Goal: Information Seeking & Learning: Learn about a topic

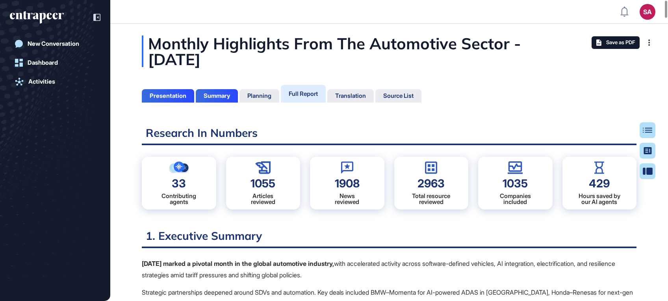
click at [51, 10] on div at bounding box center [55, 17] width 91 height 15
click at [47, 14] on icon "entrapeer-logo" at bounding box center [34, 16] width 48 height 7
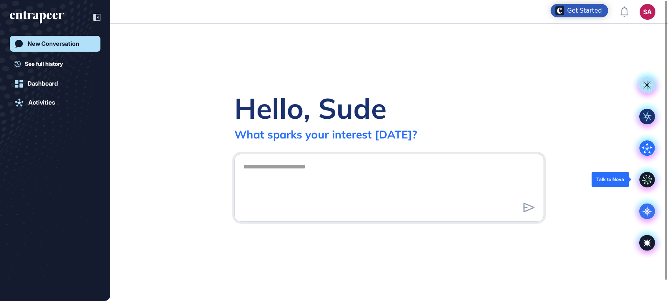
click at [646, 176] on icon at bounding box center [647, 179] width 10 height 10
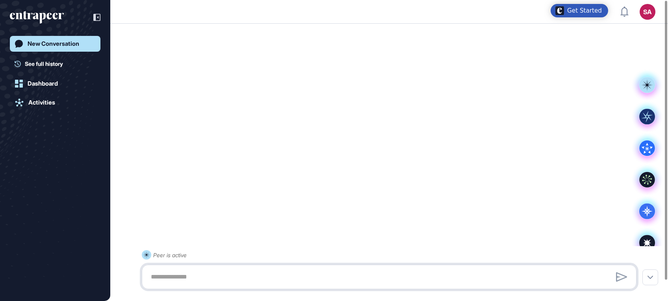
click at [236, 274] on textarea at bounding box center [389, 277] width 486 height 16
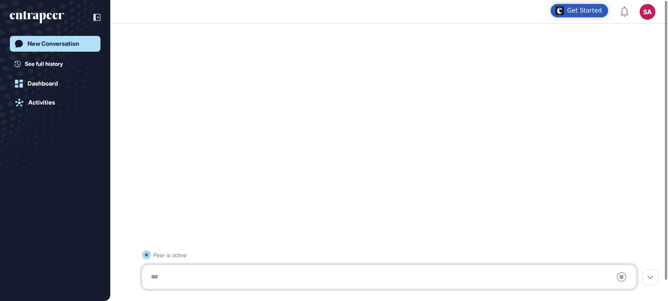
paste textarea "**********"
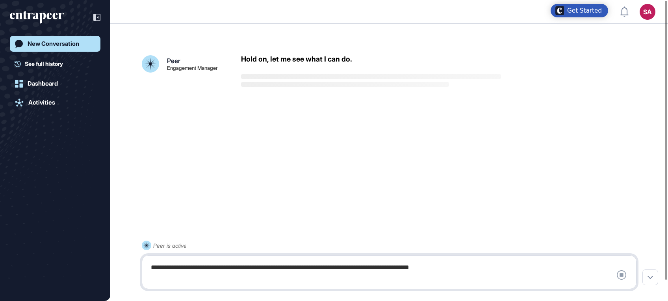
scroll to position [22, 0]
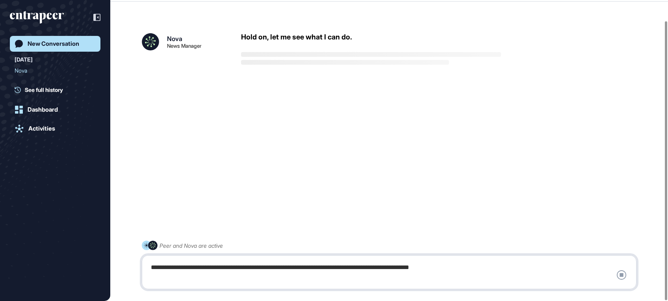
type textarea "**********"
click at [479, 264] on div "**********" at bounding box center [389, 271] width 486 height 25
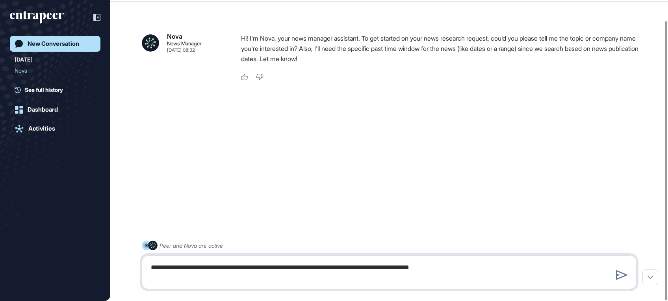
drag, startPoint x: 482, startPoint y: 268, endPoint x: 489, endPoint y: 267, distance: 6.7
click at [488, 267] on textarea "**********" at bounding box center [389, 271] width 486 height 25
click at [614, 271] on div at bounding box center [621, 274] width 15 height 13
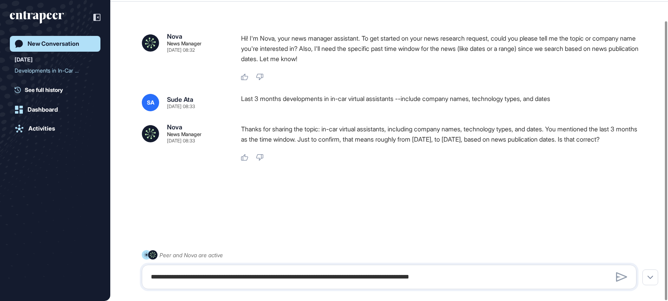
drag, startPoint x: 300, startPoint y: 148, endPoint x: 239, endPoint y: 128, distance: 63.5
click at [239, 128] on div "Nova News Manager Aug 12, 2025 08:33 Thanks for sharing the topic: in-car virtu…" at bounding box center [389, 142] width 495 height 37
drag, startPoint x: 239, startPoint y: 128, endPoint x: 275, endPoint y: 137, distance: 36.7
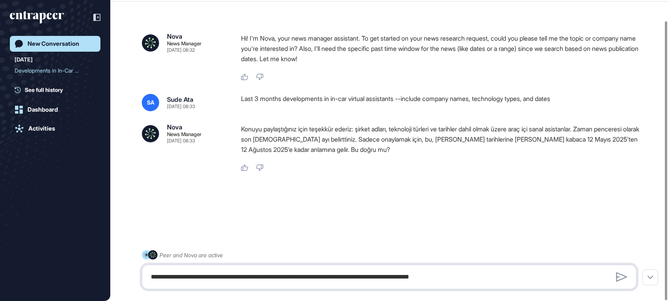
click at [289, 271] on textarea "**********" at bounding box center [389, 277] width 486 height 16
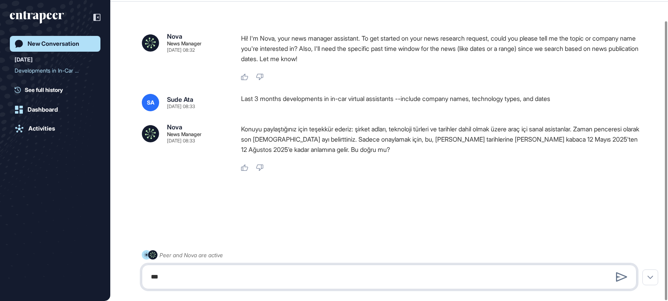
type textarea "***"
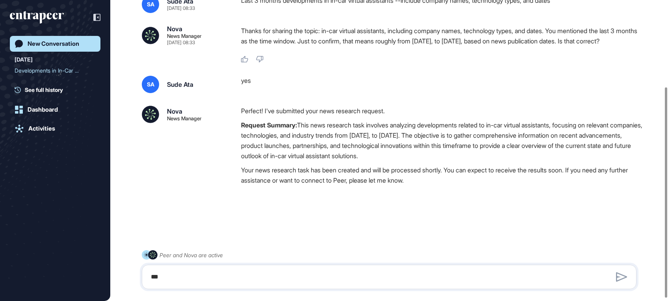
scroll to position [128, 0]
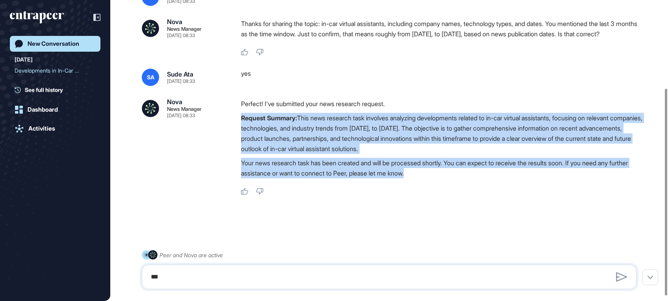
drag, startPoint x: 440, startPoint y: 179, endPoint x: 236, endPoint y: 117, distance: 213.4
click at [236, 117] on div "Nova News Manager Aug 12, 2025 08:33 Perfect! I've submitted your news research…" at bounding box center [389, 146] width 495 height 96
drag, startPoint x: 236, startPoint y: 117, endPoint x: 293, endPoint y: 130, distance: 58.4
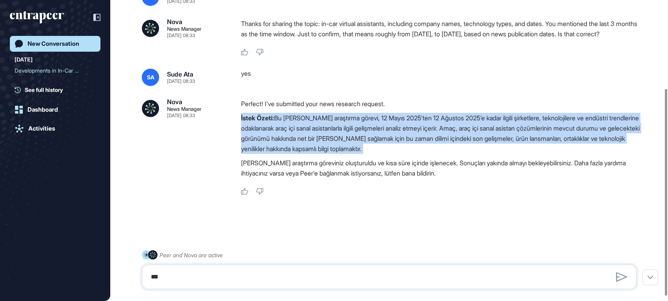
scroll to position [135, 0]
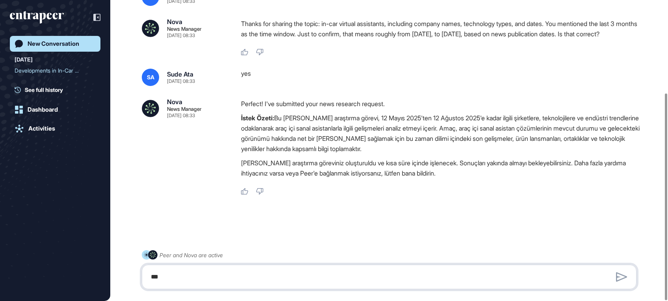
click at [264, 277] on textarea "***" at bounding box center [389, 277] width 486 height 16
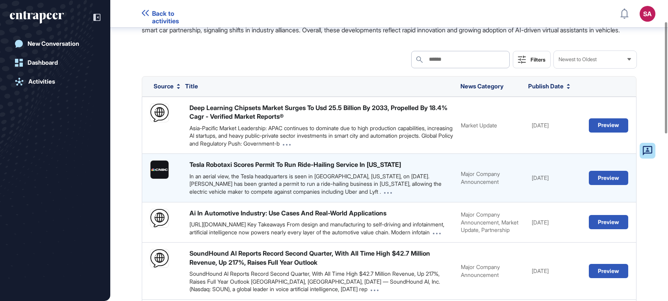
scroll to position [35, 0]
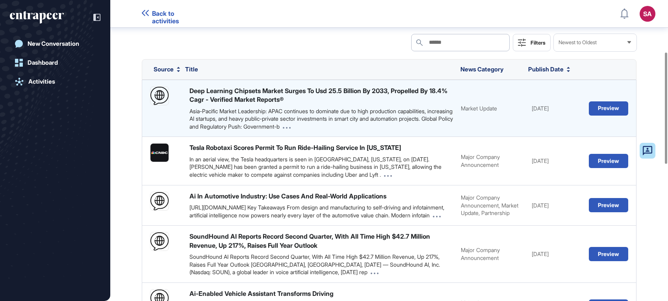
click at [380, 120] on div "Asia-Pacific Market Leadership: APAC continues to dominate due to high producti…" at bounding box center [321, 118] width 264 height 23
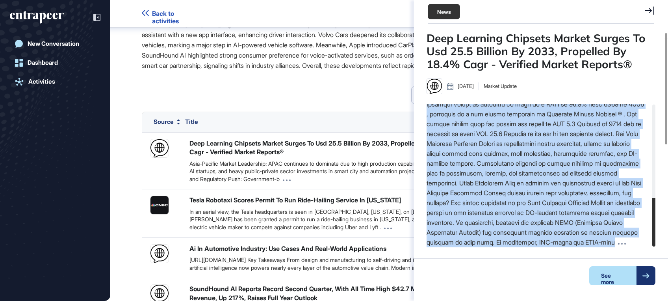
scroll to position [277, 0]
drag, startPoint x: 431, startPoint y: 159, endPoint x: 590, endPoint y: 243, distance: 180.2
click at [590, 243] on div at bounding box center [536, 79] width 218 height 335
drag, startPoint x: 590, startPoint y: 243, endPoint x: 559, endPoint y: 219, distance: 39.0
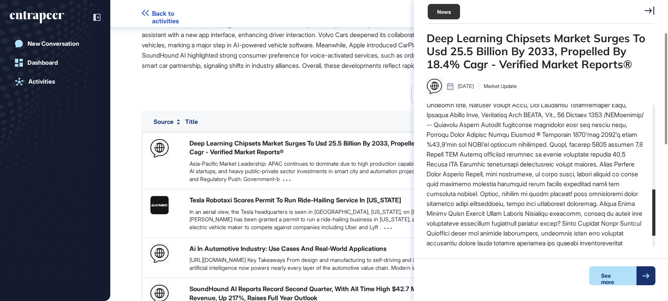
scroll to position [262, 0]
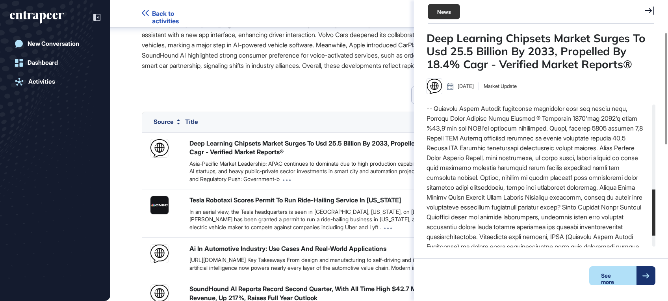
click at [288, 104] on div "Search Search Filters Newest to Oldest" at bounding box center [389, 94] width 495 height 17
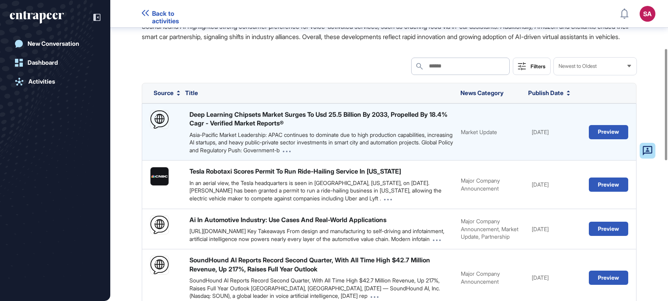
scroll to position [139, 0]
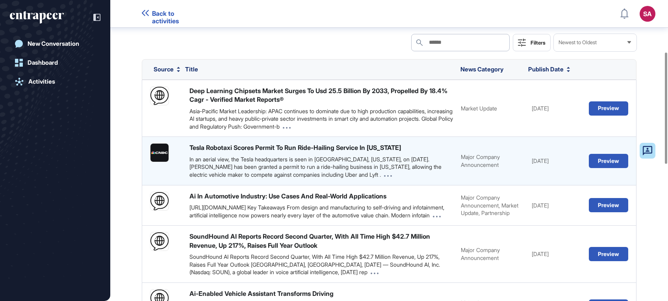
click at [268, 172] on div "In an aerial view, the Tesla headquarters is seen in Austin, Texas, on July 24,…" at bounding box center [321, 166] width 264 height 23
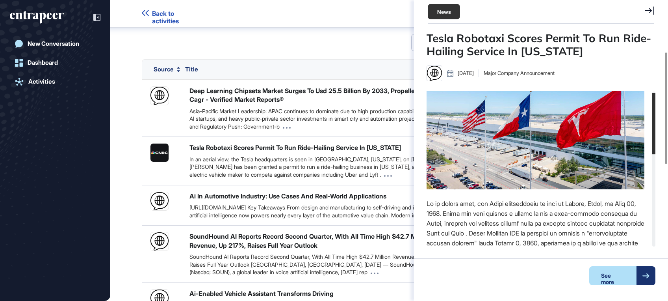
scroll to position [52, 0]
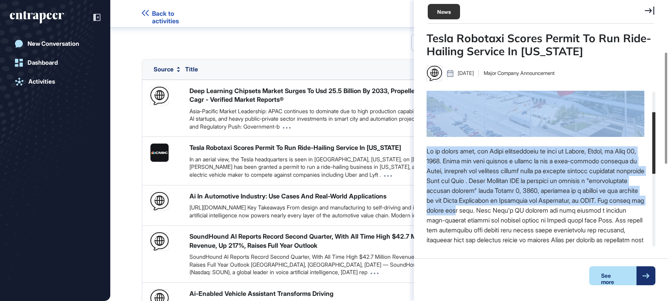
drag, startPoint x: 425, startPoint y: 146, endPoint x: 592, endPoint y: 206, distance: 178.0
click at [592, 206] on div "Tesla Robotaxi Scores Permit To Run Ride-Hailing Service In Texas Aug 08, 2025 …" at bounding box center [541, 162] width 254 height 261
drag, startPoint x: 592, startPoint y: 206, endPoint x: 516, endPoint y: 202, distance: 75.8
click at [516, 202] on div at bounding box center [536, 279] width 218 height 266
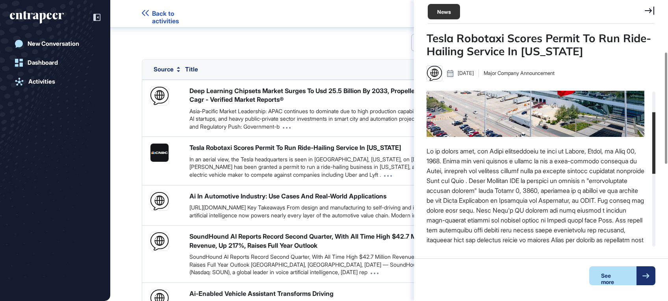
click at [464, 226] on div at bounding box center [536, 279] width 218 height 266
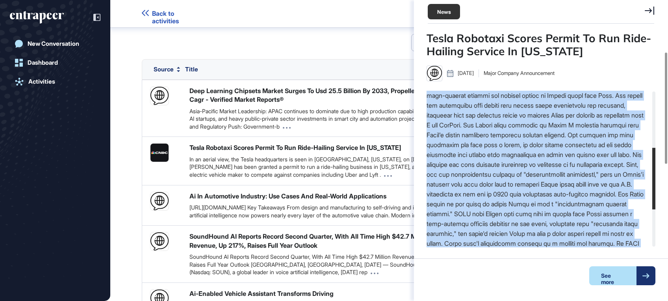
scroll to position [237, 0]
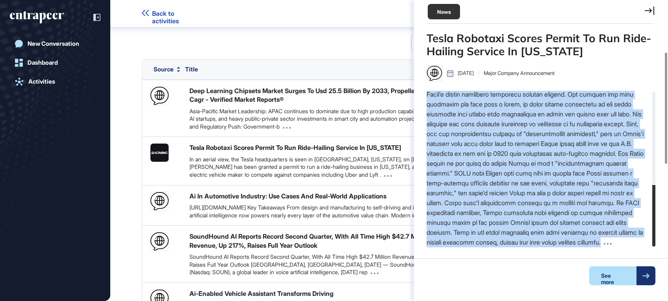
drag, startPoint x: 427, startPoint y: 150, endPoint x: 631, endPoint y: 242, distance: 223.4
click at [631, 242] on div at bounding box center [536, 114] width 218 height 266
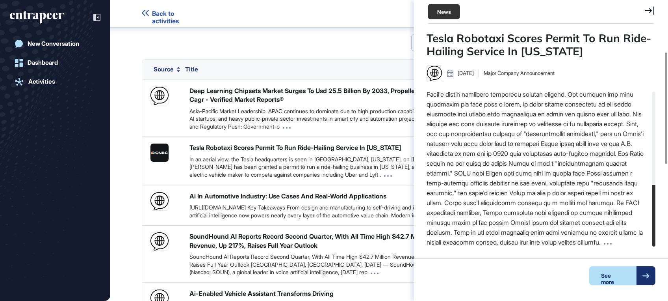
click at [631, 242] on div at bounding box center [536, 114] width 218 height 266
click at [612, 243] on icon at bounding box center [608, 244] width 8 height 2
click at [652, 271] on div at bounding box center [645, 275] width 19 height 19
click at [341, 50] on div "Search Search Filters Newest to Oldest" at bounding box center [389, 42] width 495 height 17
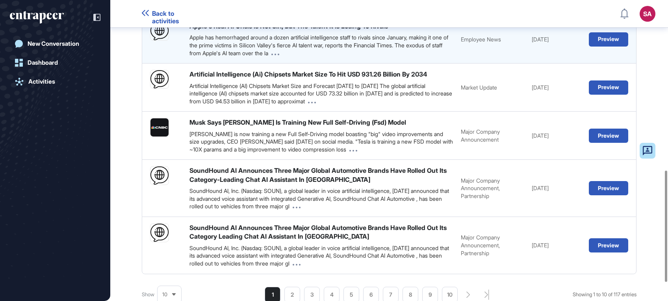
scroll to position [507, 0]
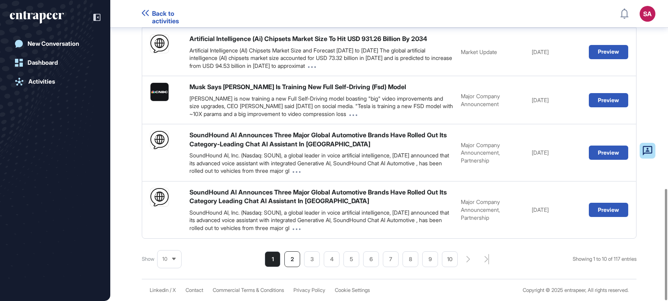
click at [363, 257] on li "2" at bounding box center [371, 259] width 16 height 16
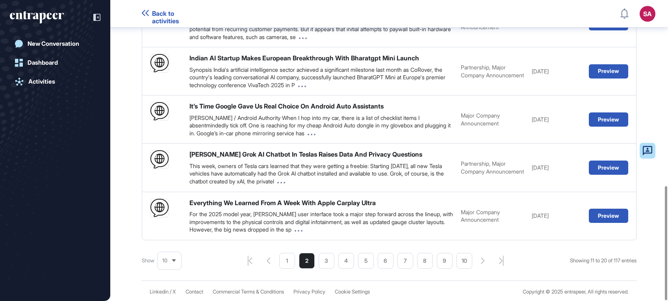
scroll to position [490, 0]
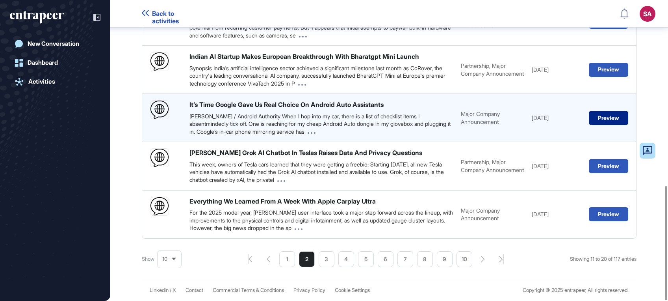
click at [589, 117] on button "Preview" at bounding box center [608, 118] width 39 height 14
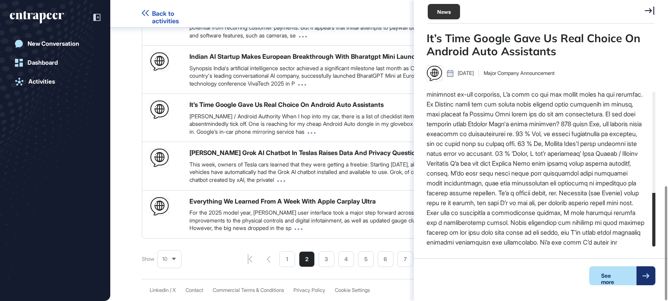
scroll to position [296, 0]
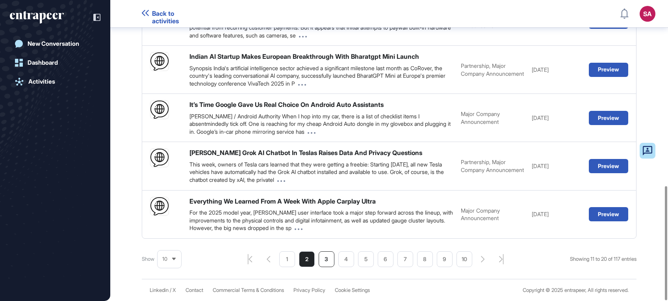
click at [437, 262] on li "3" at bounding box center [445, 259] width 16 height 16
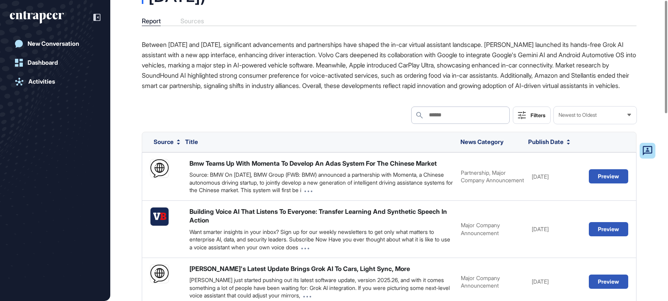
scroll to position [0, 0]
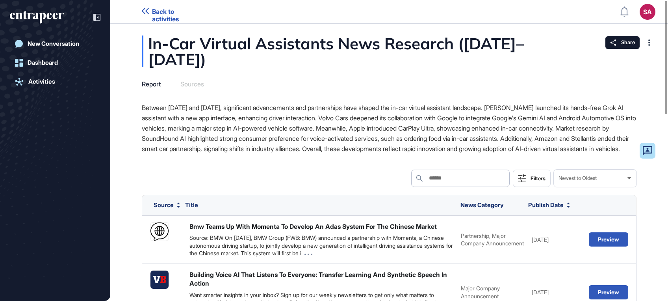
click at [171, 9] on span "Back to activities" at bounding box center [177, 15] width 50 height 15
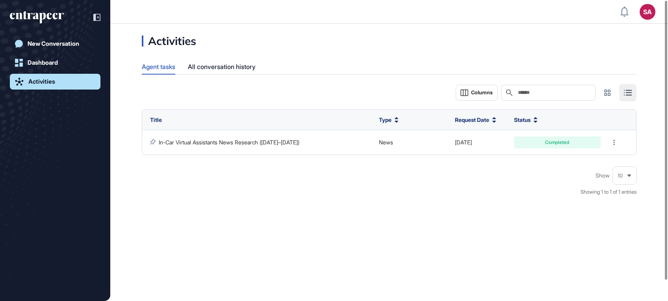
click at [45, 14] on icon "entrapeer-logo" at bounding box center [42, 18] width 7 height 11
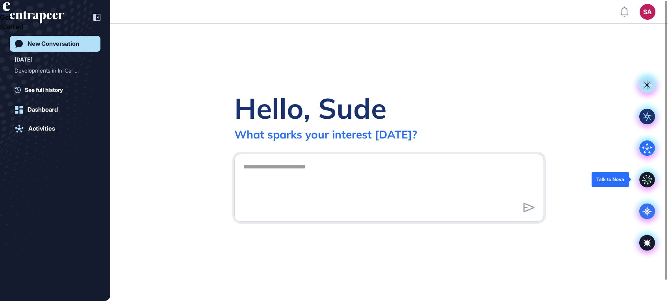
click at [641, 178] on icon at bounding box center [647, 179] width 16 height 16
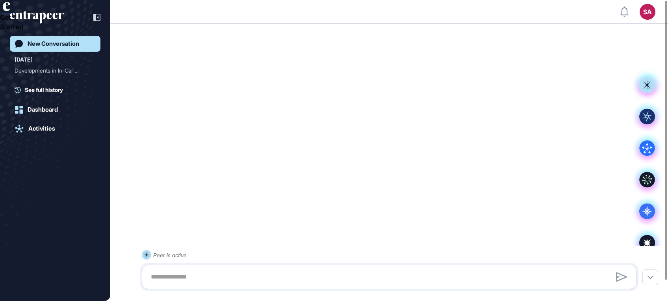
click at [371, 260] on div "Peer is active" at bounding box center [389, 269] width 495 height 39
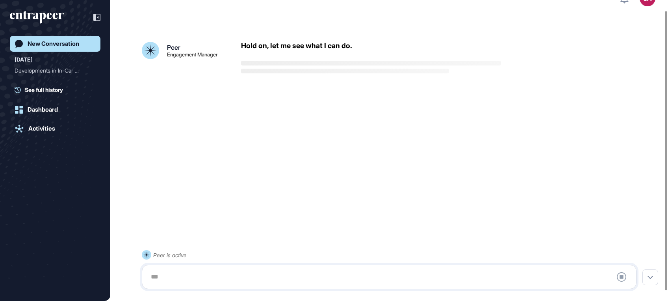
scroll to position [22, 0]
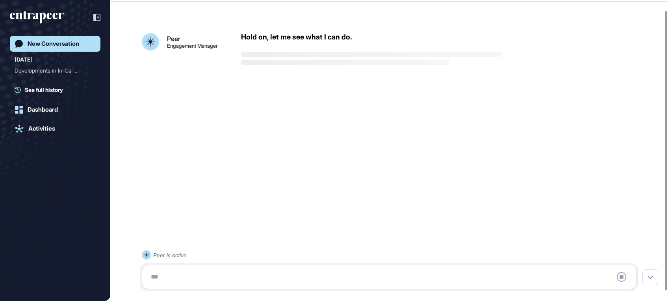
click at [364, 271] on div at bounding box center [389, 277] width 486 height 16
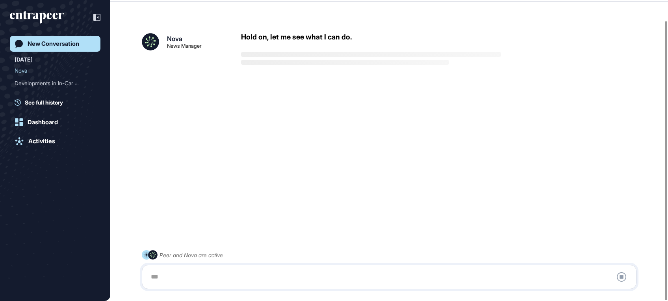
click at [304, 262] on div "Peer and Nova are active Stop Query" at bounding box center [389, 269] width 495 height 39
drag, startPoint x: 250, startPoint y: 268, endPoint x: 230, endPoint y: 268, distance: 20.1
click at [241, 269] on div at bounding box center [389, 277] width 486 height 16
click at [216, 279] on div at bounding box center [389, 277] width 486 height 16
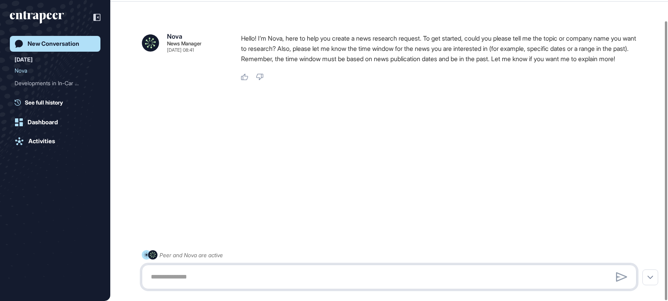
click at [205, 269] on textarea at bounding box center [389, 277] width 486 height 16
paste textarea "**********"
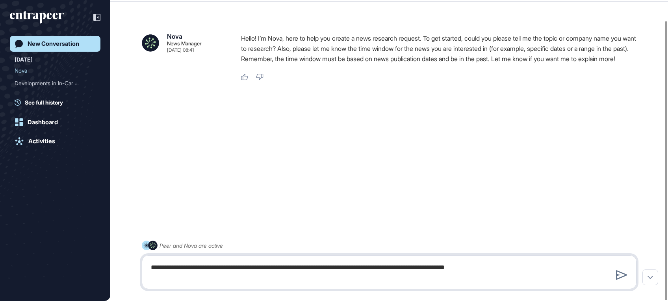
type textarea "**********"
drag, startPoint x: 270, startPoint y: 63, endPoint x: 228, endPoint y: 29, distance: 54.3
click at [228, 29] on div "Nova News Manager Aug 12, 2025 08:41 Hello! I’m Nova, here to help you create a…" at bounding box center [389, 50] width 495 height 61
drag, startPoint x: 228, startPoint y: 29, endPoint x: 264, endPoint y: 50, distance: 42.6
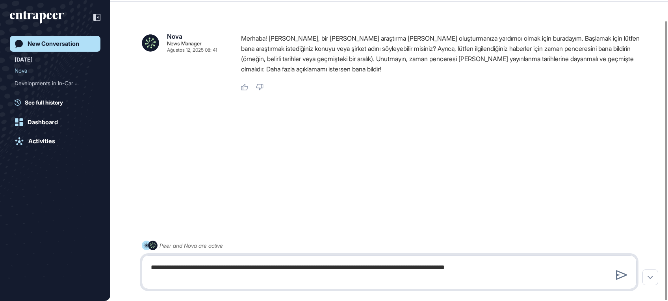
click at [535, 267] on textarea "**********" at bounding box center [389, 271] width 486 height 25
click at [624, 278] on icon at bounding box center [621, 274] width 11 height 9
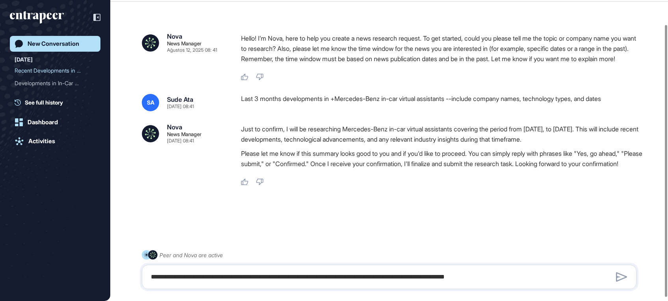
scroll to position [30, 0]
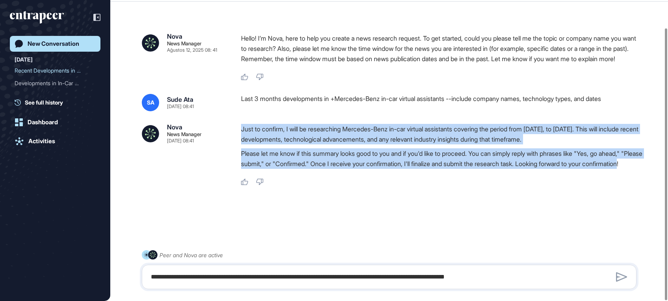
drag, startPoint x: 293, startPoint y: 174, endPoint x: 241, endPoint y: 125, distance: 71.6
click at [241, 125] on div "Just to confirm, I will be researching Mercedes-Benz in-car virtual assistants …" at bounding box center [442, 148] width 402 height 49
drag, startPoint x: 241, startPoint y: 125, endPoint x: 244, endPoint y: 137, distance: 11.8
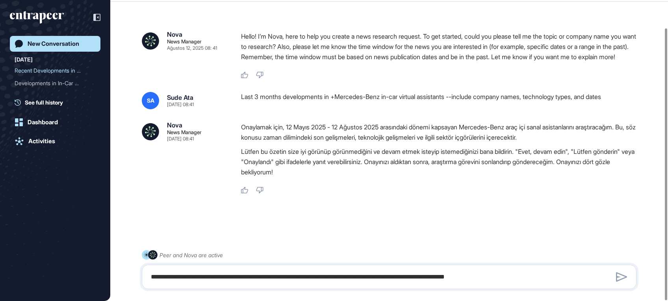
click at [356, 189] on div "Like Dislike" at bounding box center [442, 190] width 402 height 7
click at [347, 172] on p "Lütfen bu özetin size iyi görünüp görünmediğini ve devam etmek isteyip istemedi…" at bounding box center [442, 161] width 402 height 31
click at [242, 269] on textarea "**********" at bounding box center [389, 277] width 486 height 16
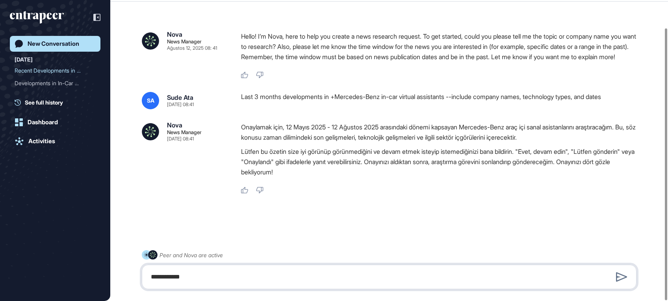
type textarea "**********"
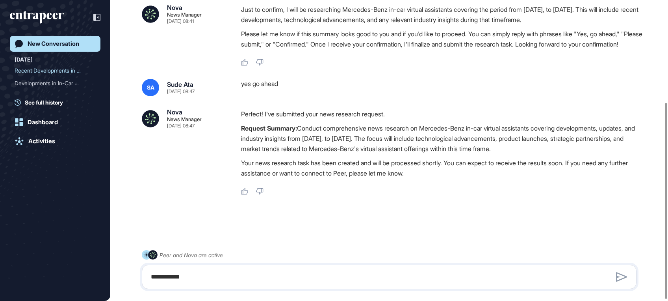
scroll to position [159, 0]
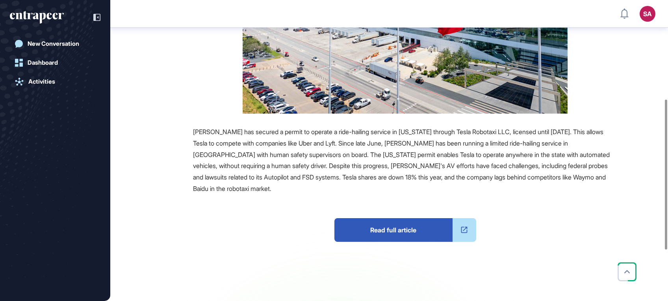
scroll to position [37, 0]
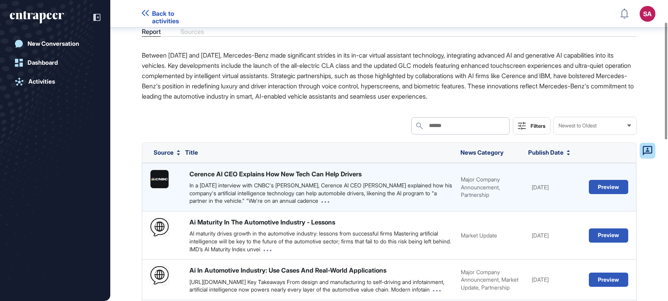
scroll to position [57, 0]
click at [302, 187] on div "In a Monday interview with CNBC's Jim Cramer, Cerence AI CEO Brian Krzanich exp…" at bounding box center [321, 192] width 264 height 23
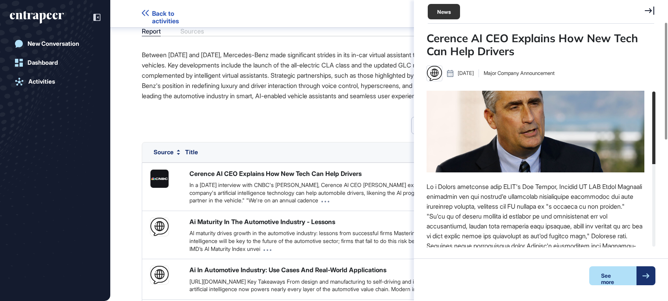
scroll to position [0, 0]
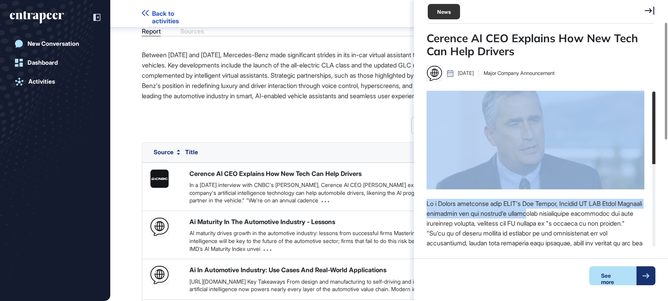
drag, startPoint x: 425, startPoint y: 202, endPoint x: 557, endPoint y: 209, distance: 132.9
click at [557, 209] on div "Cerence AI CEO Explains How New Tech Can Help Drivers Aug 12, 2025 Major Compan…" at bounding box center [541, 162] width 254 height 261
drag, startPoint x: 557, startPoint y: 209, endPoint x: 542, endPoint y: 213, distance: 16.0
click at [542, 213] on div at bounding box center [536, 307] width 218 height 217
click at [610, 273] on div "See more" at bounding box center [612, 275] width 47 height 19
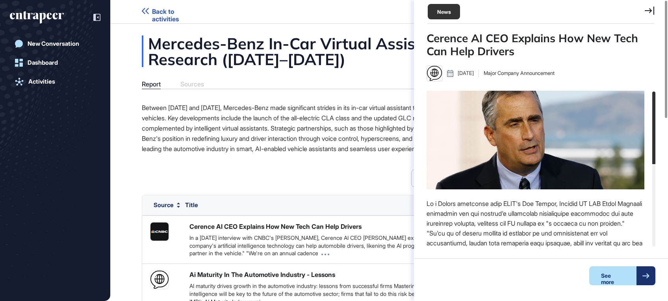
click at [335, 174] on div "Search Search Filters Newest to Oldest" at bounding box center [389, 177] width 495 height 17
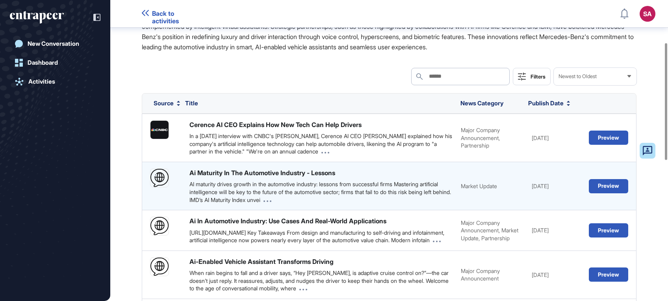
scroll to position [109, 0]
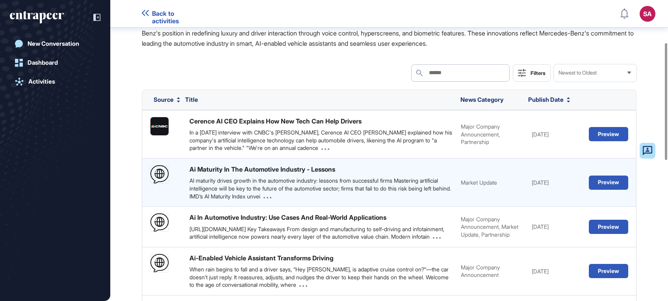
click at [327, 192] on div "AI maturity drives growth in the automotive industry: lessons from successful f…" at bounding box center [321, 187] width 264 height 23
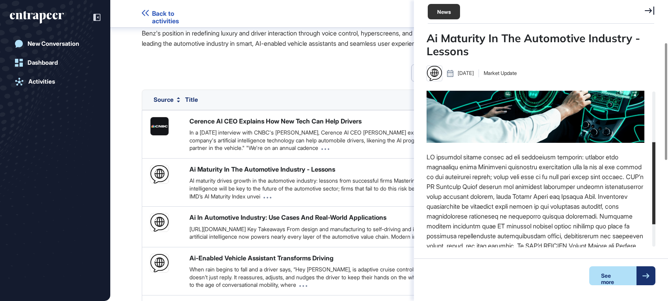
scroll to position [105, 0]
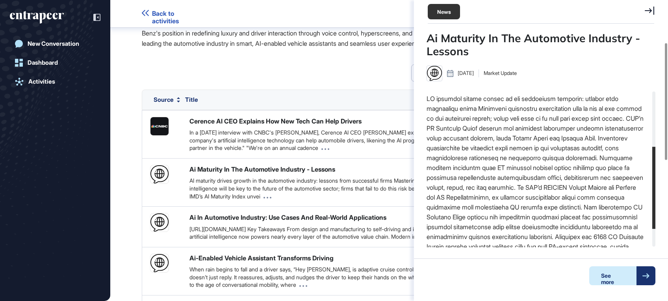
click at [629, 274] on div "See more" at bounding box center [612, 275] width 47 height 19
click at [318, 67] on div "Search Search Filters Newest to Oldest" at bounding box center [389, 72] width 495 height 17
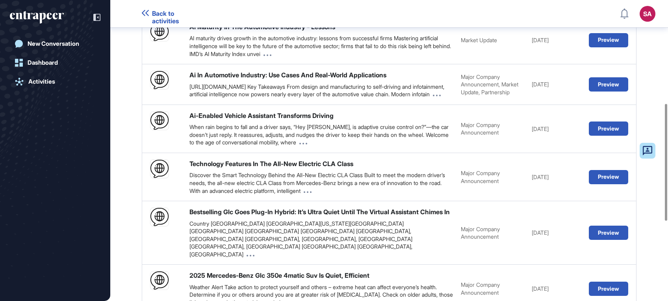
scroll to position [267, 0]
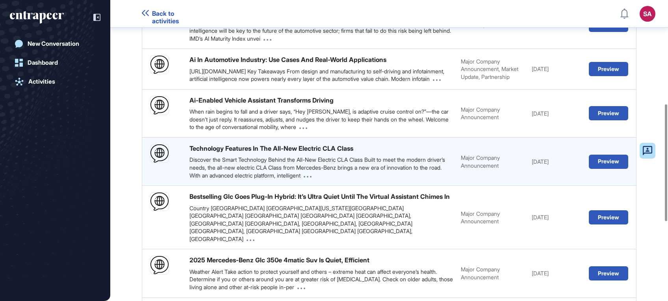
click at [273, 170] on div "Discover the Smart Technology Behind the All-New Electric CLA Class Built to me…" at bounding box center [321, 167] width 264 height 23
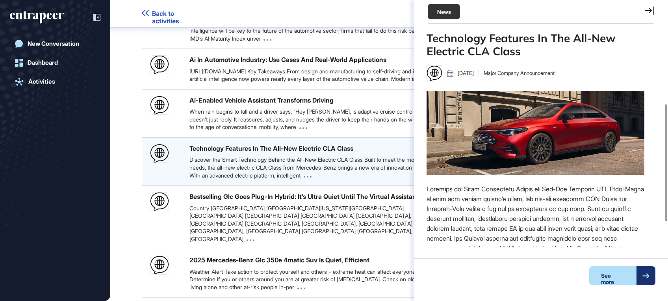
scroll to position [3, 0]
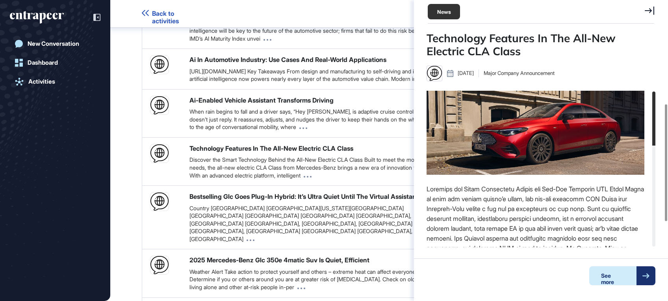
click at [610, 274] on div "See more" at bounding box center [612, 275] width 47 height 19
click at [121, 106] on div "Mercedes-Benz In-Car Virtual Assistants News Research (May–Aug 2025) Report Sou…" at bounding box center [389, 121] width 558 height 697
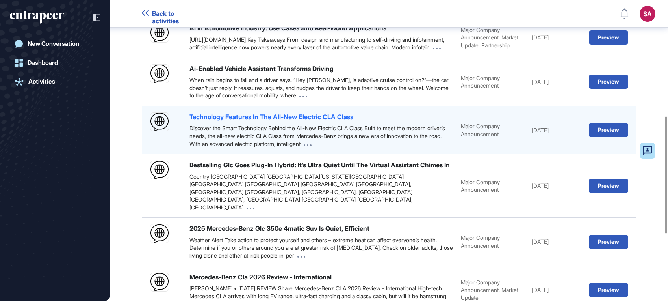
scroll to position [319, 0]
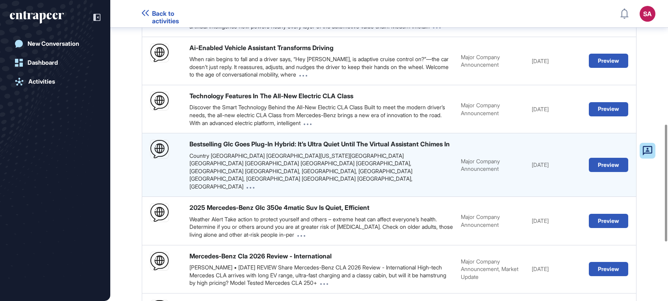
click at [280, 176] on div "Country United States of America US Virgin Islands United States Minor Outlying…" at bounding box center [321, 171] width 264 height 39
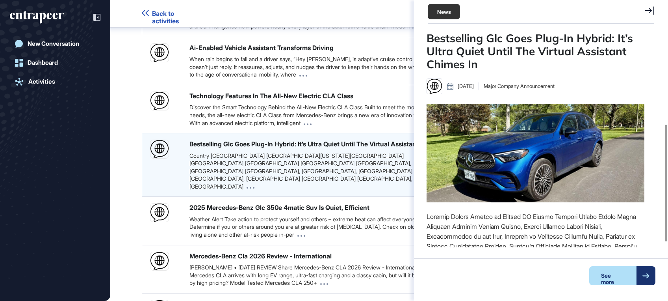
scroll to position [3, 0]
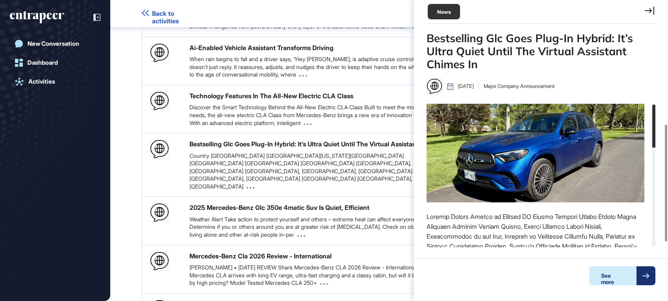
click at [620, 271] on div "See more" at bounding box center [612, 275] width 47 height 19
click at [132, 108] on div "Mercedes-Benz In-Car Virtual Assistants News Research (May–Aug 2025) Report Sou…" at bounding box center [389, 68] width 558 height 697
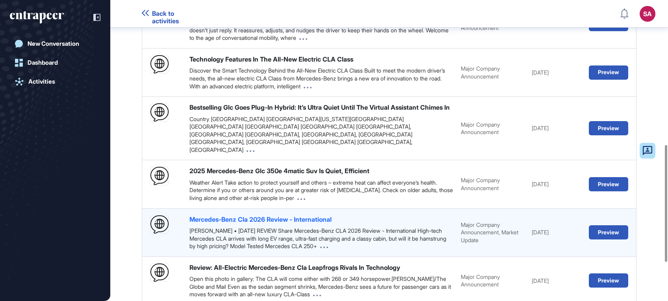
scroll to position [372, 0]
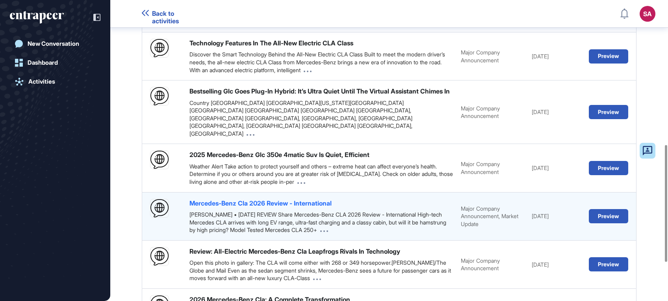
click at [280, 204] on div "Mercedes-Benz Cla 2026 Review - International" at bounding box center [260, 203] width 142 height 9
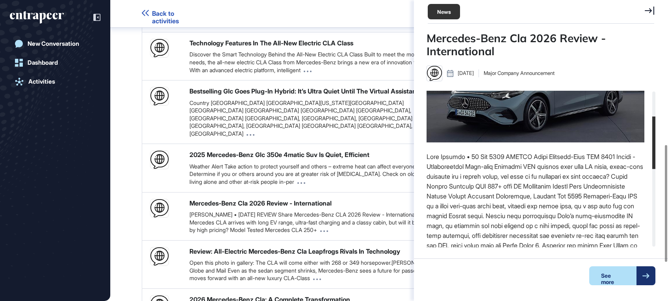
scroll to position [105, 0]
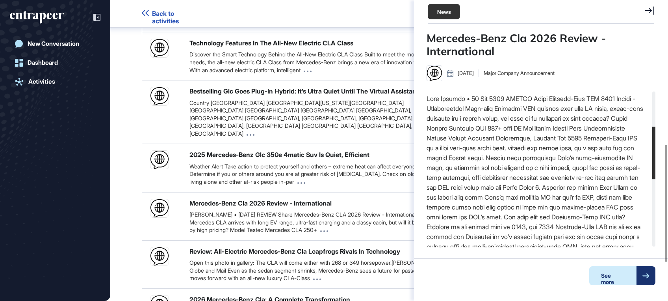
click at [646, 274] on icon at bounding box center [645, 275] width 7 height 5
click at [123, 81] on div "Mercedes-Benz In-Car Virtual Assistants News Research (May–Aug 2025) Report Sou…" at bounding box center [389, 16] width 558 height 697
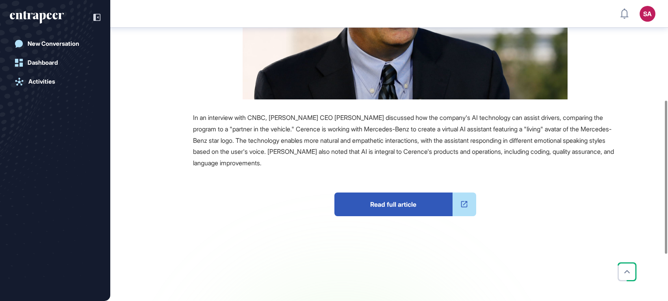
scroll to position [288, 0]
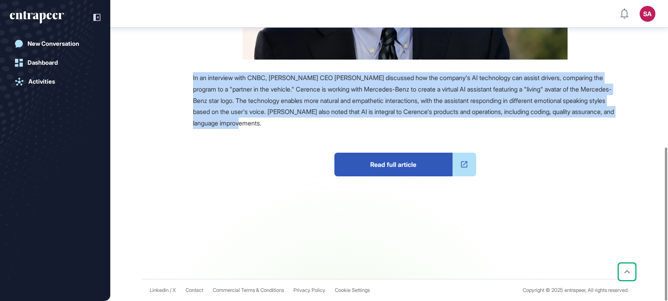
drag, startPoint x: 193, startPoint y: 77, endPoint x: 361, endPoint y: 127, distance: 175.5
click at [361, 127] on div "In an interview with CNBC, [PERSON_NAME] CEO [PERSON_NAME] discussed how the co…" at bounding box center [405, 100] width 424 height 57
drag, startPoint x: 361, startPoint y: 127, endPoint x: 393, endPoint y: 161, distance: 47.1
click at [393, 161] on span "Read full article" at bounding box center [393, 164] width 118 height 24
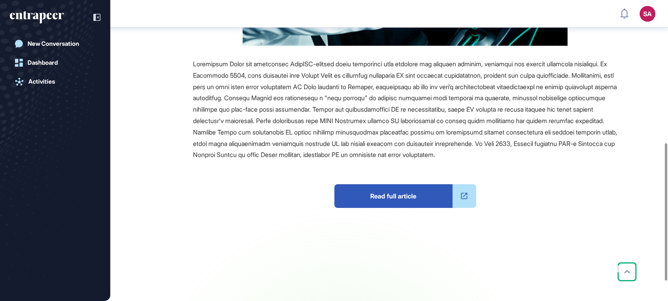
scroll to position [318, 0]
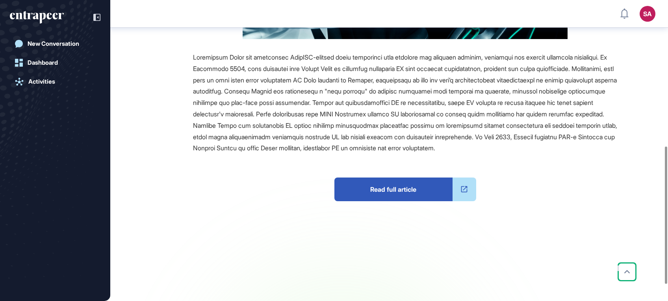
click at [416, 197] on span "Read full article" at bounding box center [393, 189] width 118 height 24
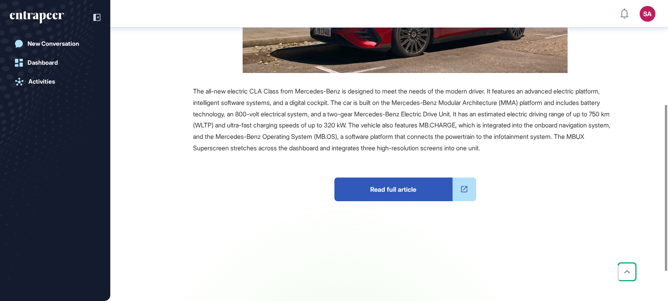
scroll to position [188, 0]
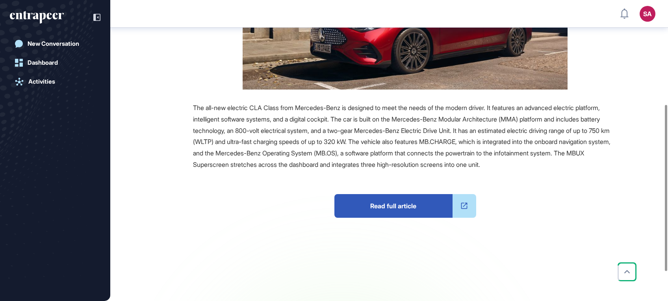
click at [431, 217] on span "Read full article" at bounding box center [393, 206] width 118 height 24
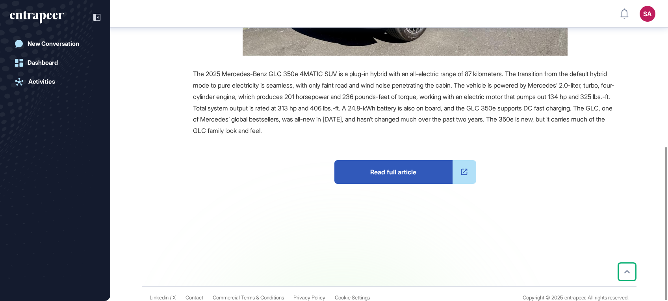
scroll to position [287, 0]
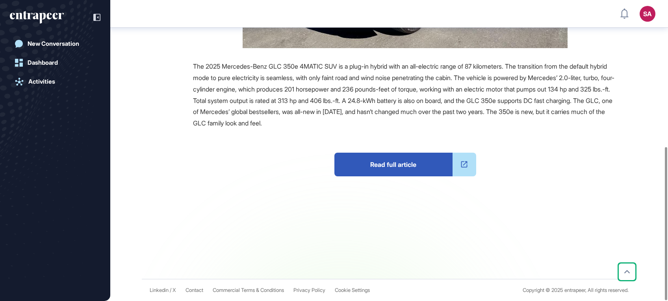
click at [414, 167] on span "Read full article" at bounding box center [393, 164] width 118 height 24
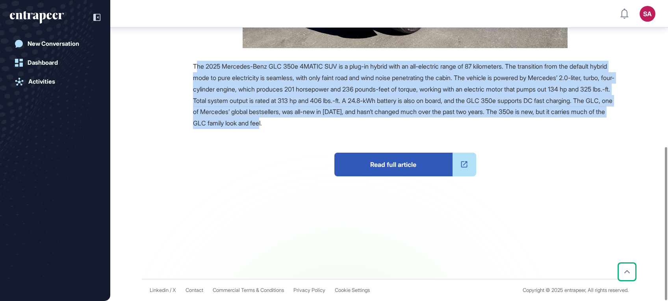
drag, startPoint x: 195, startPoint y: 64, endPoint x: 438, endPoint y: 120, distance: 249.0
click at [438, 120] on div "The 2025 Mercedes-Benz GLC 350e 4MATIC SUV is a plug-in hybrid with an all-elec…" at bounding box center [405, 95] width 424 height 68
drag, startPoint x: 438, startPoint y: 120, endPoint x: 433, endPoint y: 124, distance: 6.7
click at [436, 123] on div "The 2025 Mercedes-Benz GLC 350e 4MATIC SUV is a plug-in hybrid with an all-elec…" at bounding box center [405, 95] width 424 height 68
click at [430, 122] on div "The 2025 Mercedes-Benz GLC 350e 4MATIC SUV is a plug-in hybrid with an all-elec…" at bounding box center [405, 95] width 424 height 68
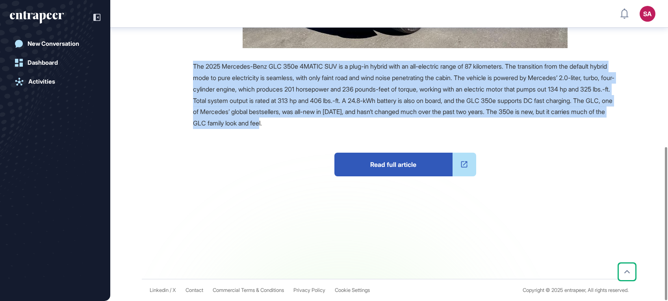
drag, startPoint x: 414, startPoint y: 124, endPoint x: 194, endPoint y: 59, distance: 229.3
click at [194, 59] on div "Source Reference Companies The 2025 Mercedes-Benz GLC 350e 4MATIC SUV is a plug…" at bounding box center [380, 78] width 474 height 401
drag, startPoint x: 194, startPoint y: 59, endPoint x: 259, endPoint y: 85, distance: 69.7
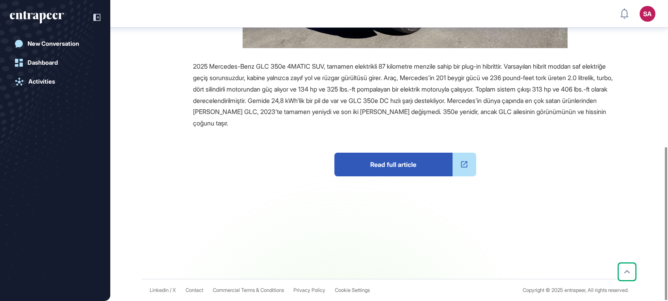
click at [256, 172] on div "Read full article" at bounding box center [405, 168] width 424 height 79
click at [465, 158] on div at bounding box center [465, 164] width 24 height 24
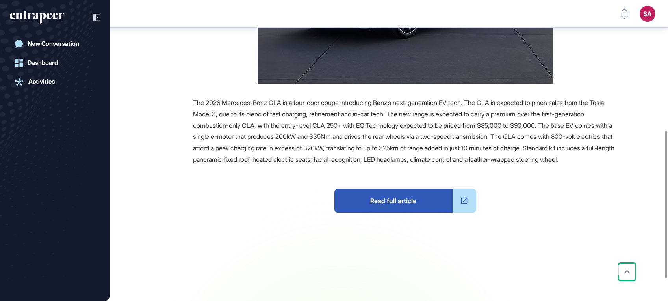
scroll to position [266, 0]
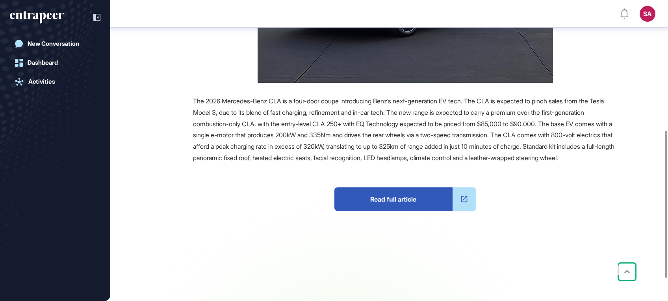
click at [466, 203] on icon at bounding box center [464, 199] width 9 height 9
